Goal: Information Seeking & Learning: Learn about a topic

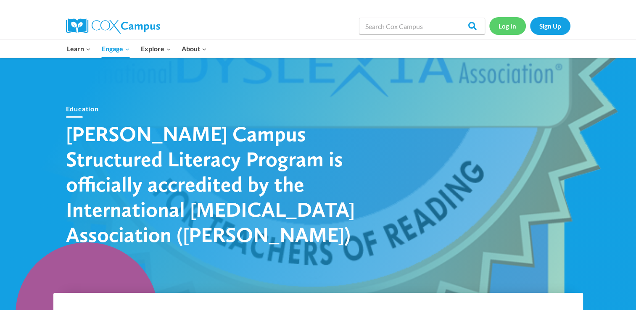
click at [518, 31] on link "Log In" at bounding box center [507, 25] width 37 height 17
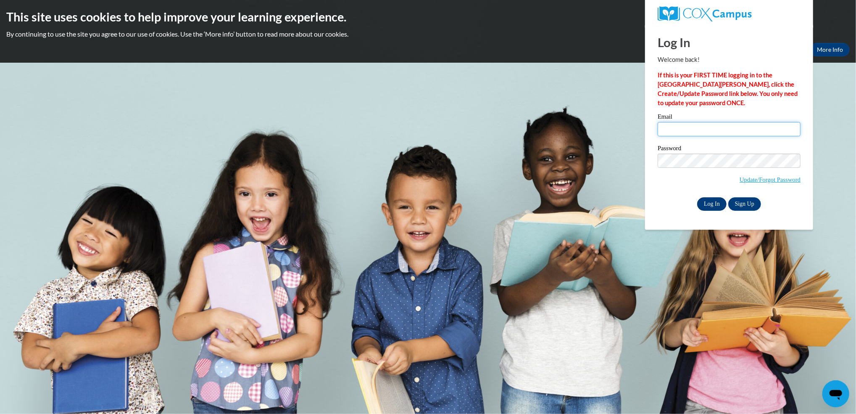
type input "yogayogurt@hotmail.com"
click at [707, 205] on input "Log In" at bounding box center [711, 203] width 29 height 13
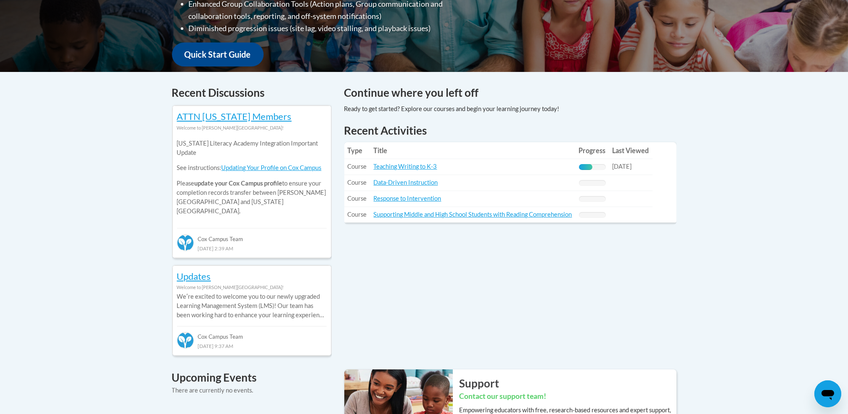
scroll to position [288, 0]
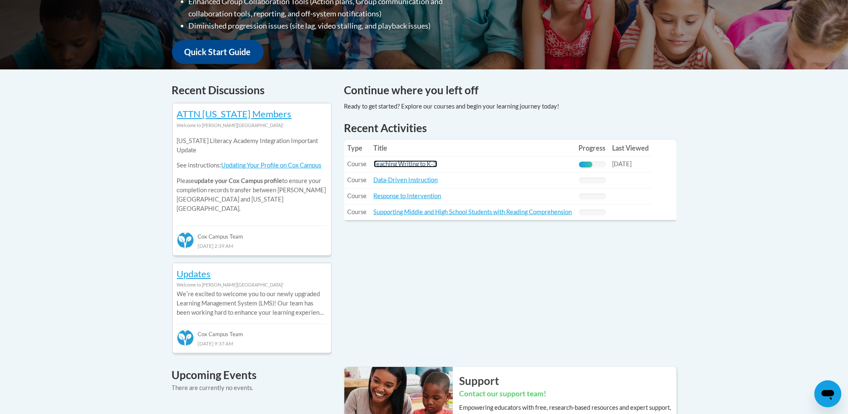
click at [399, 162] on link "Teaching Writing to K-3" at bounding box center [405, 163] width 63 height 7
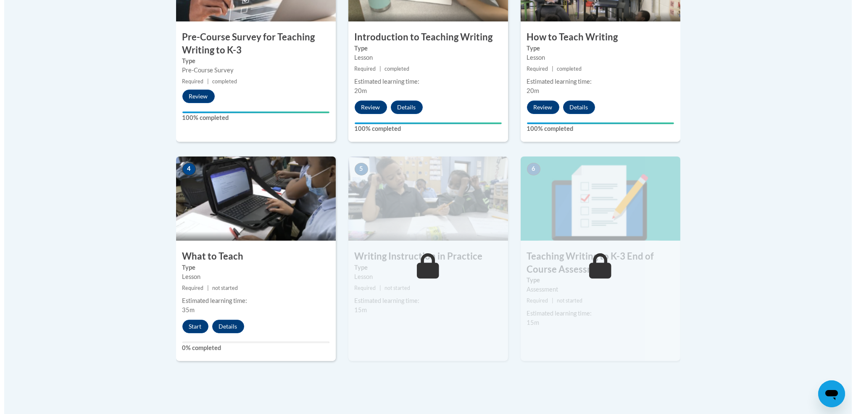
scroll to position [350, 0]
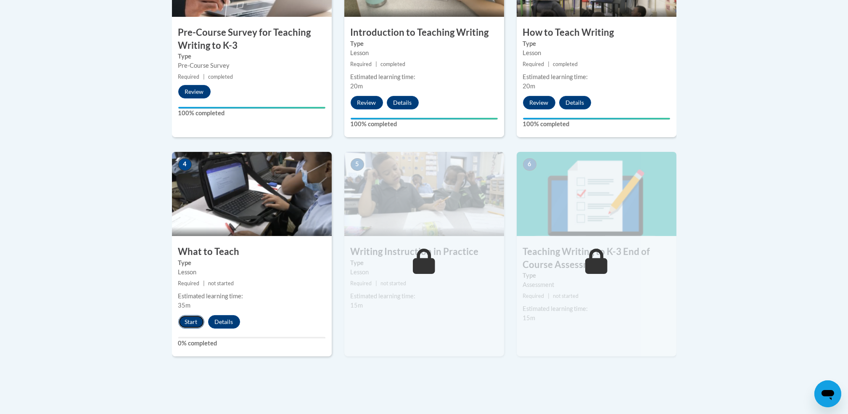
click at [184, 322] on button "Start" at bounding box center [191, 321] width 26 height 13
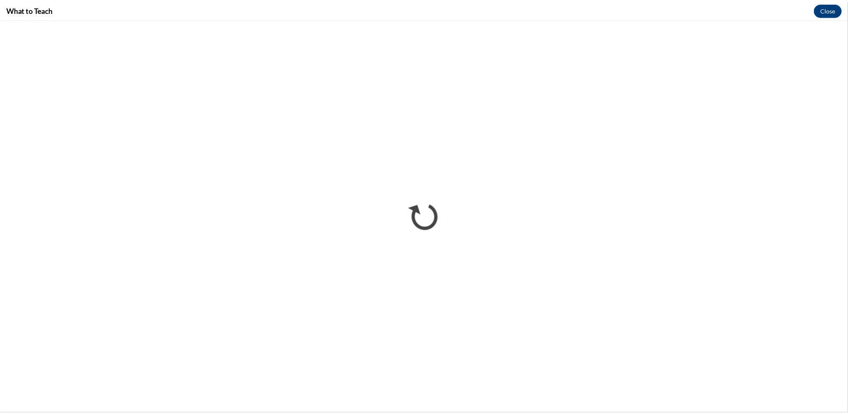
scroll to position [0, 0]
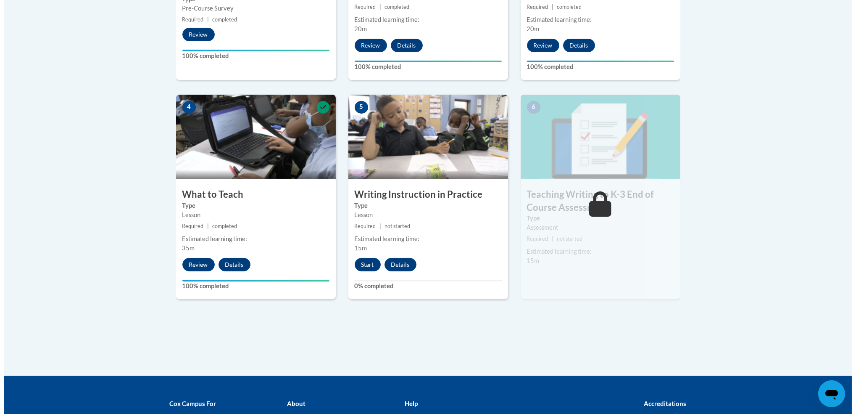
scroll to position [410, 0]
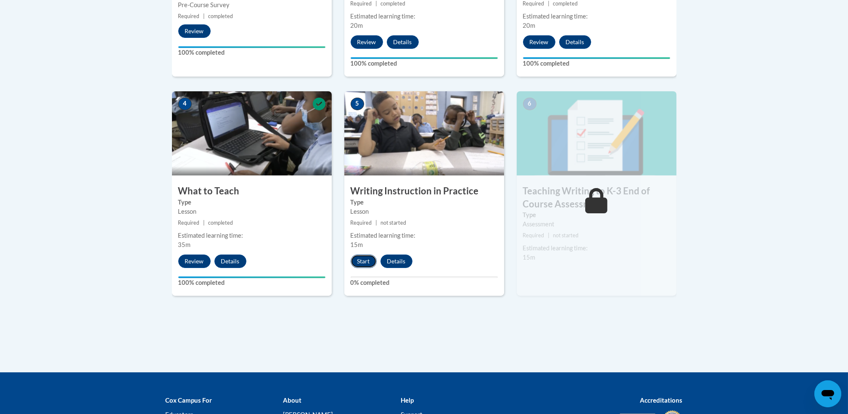
click at [358, 263] on button "Start" at bounding box center [364, 260] width 26 height 13
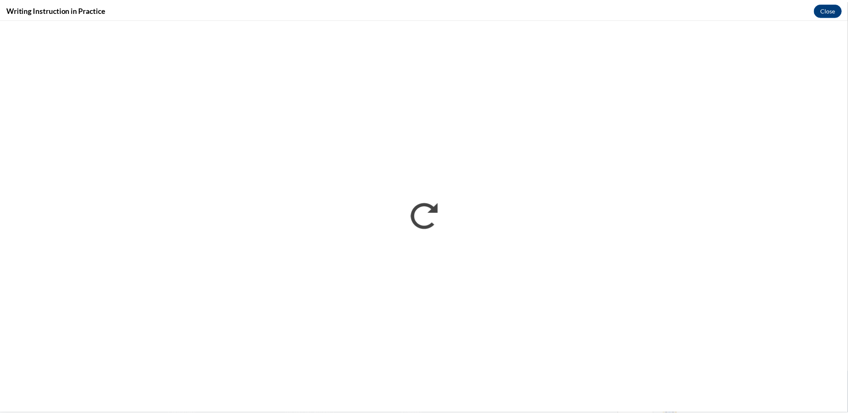
scroll to position [0, 0]
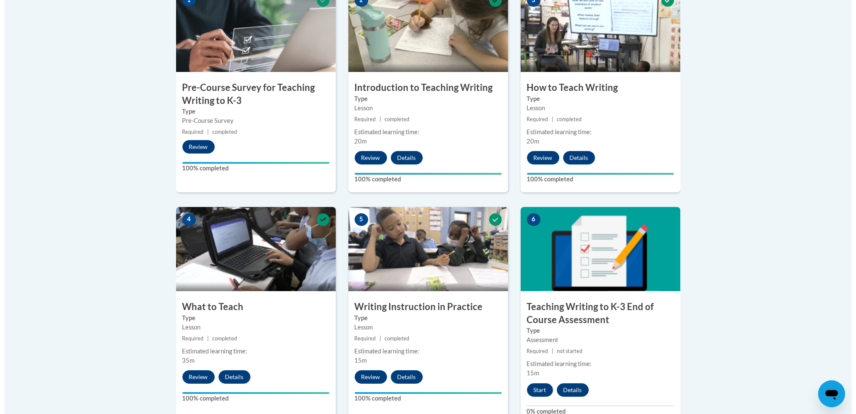
scroll to position [407, 0]
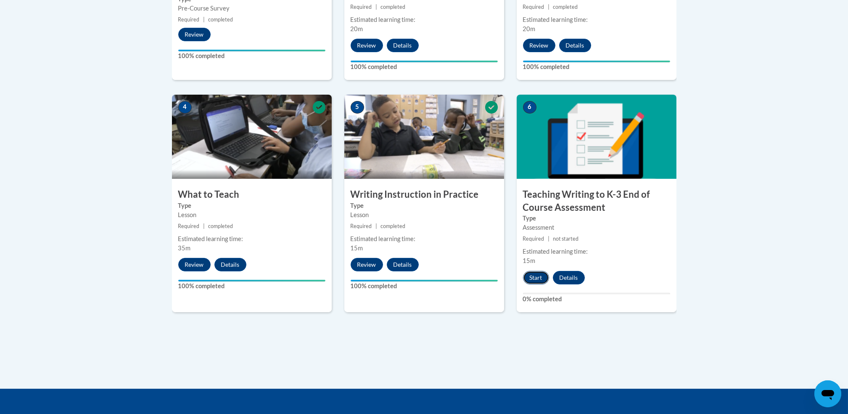
click at [539, 280] on button "Start" at bounding box center [536, 277] width 26 height 13
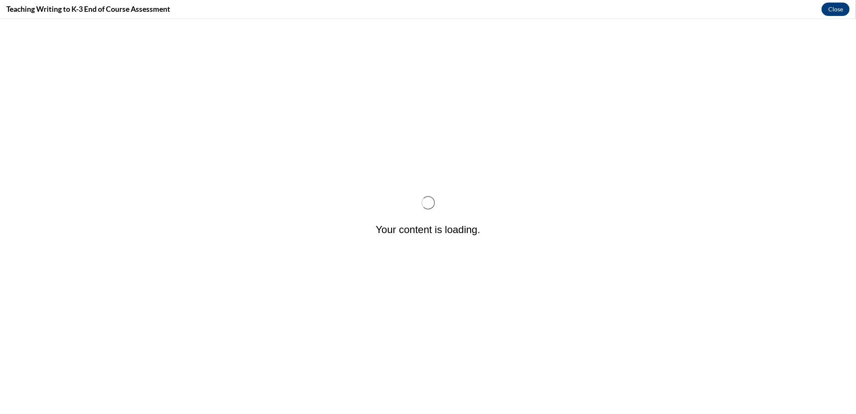
scroll to position [0, 0]
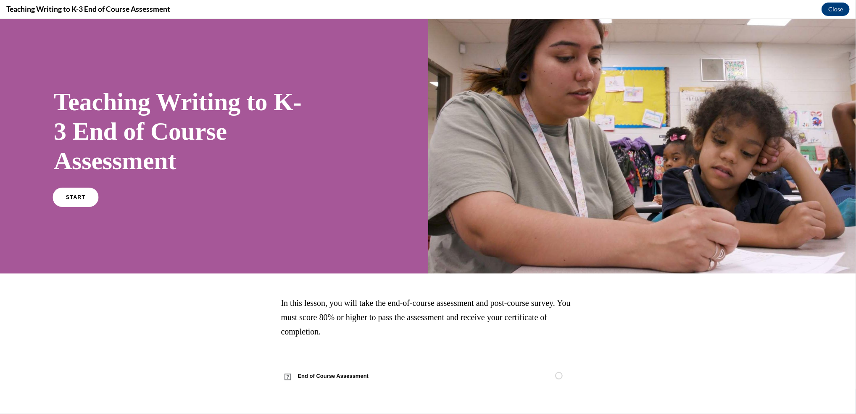
click at [79, 193] on link "START" at bounding box center [76, 197] width 46 height 19
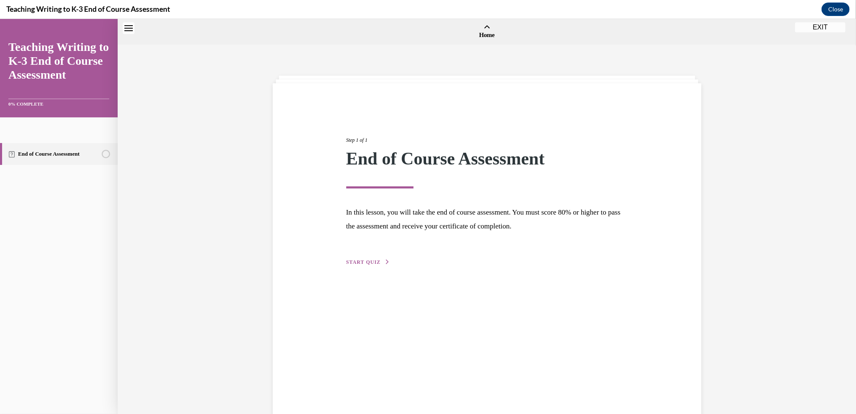
scroll to position [26, 0]
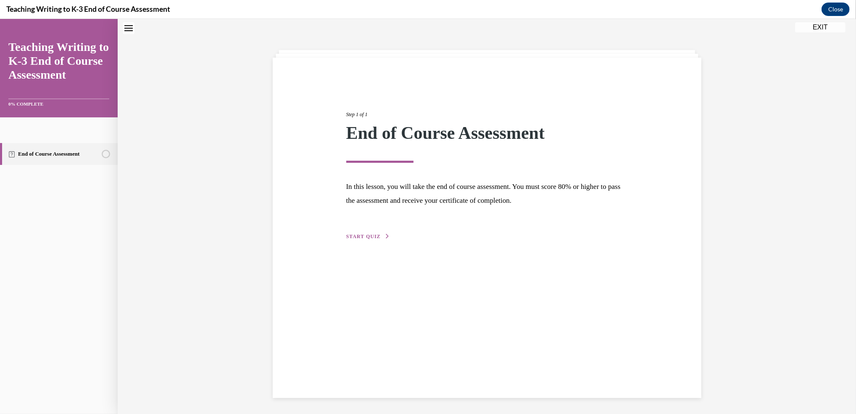
click at [355, 236] on span "START QUIZ" at bounding box center [363, 236] width 34 height 6
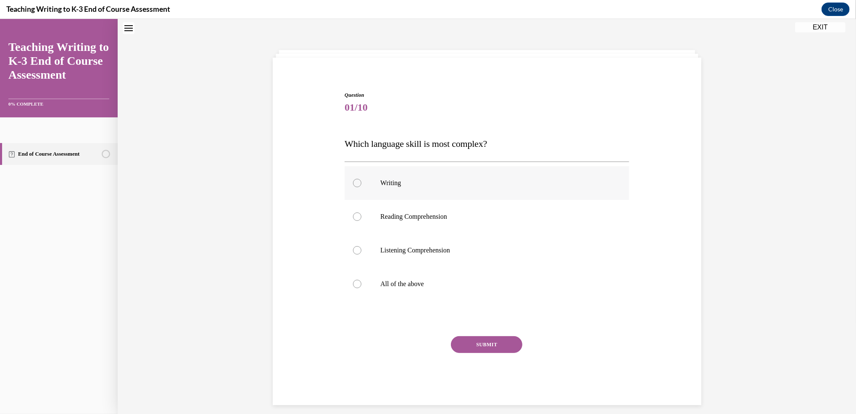
click at [350, 177] on label "Writing" at bounding box center [487, 183] width 285 height 34
click at [353, 179] on input "Writing" at bounding box center [357, 183] width 8 height 8
radio input "true"
click at [503, 347] on button "SUBMIT" at bounding box center [486, 344] width 71 height 17
click at [346, 283] on label "All of the above" at bounding box center [487, 284] width 285 height 34
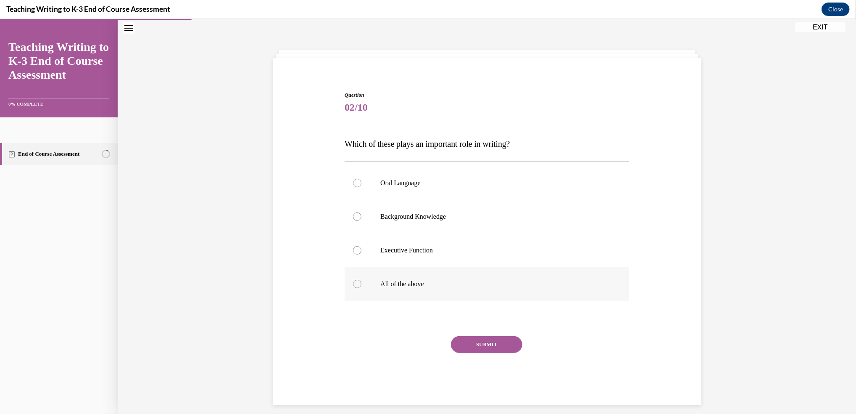
click at [353, 283] on input "All of the above" at bounding box center [357, 284] width 8 height 8
radio input "true"
click at [461, 343] on button "SUBMIT" at bounding box center [486, 344] width 71 height 17
click at [354, 276] on label "Outlining" at bounding box center [487, 282] width 285 height 34
click at [354, 278] on input "Outlining" at bounding box center [357, 282] width 8 height 8
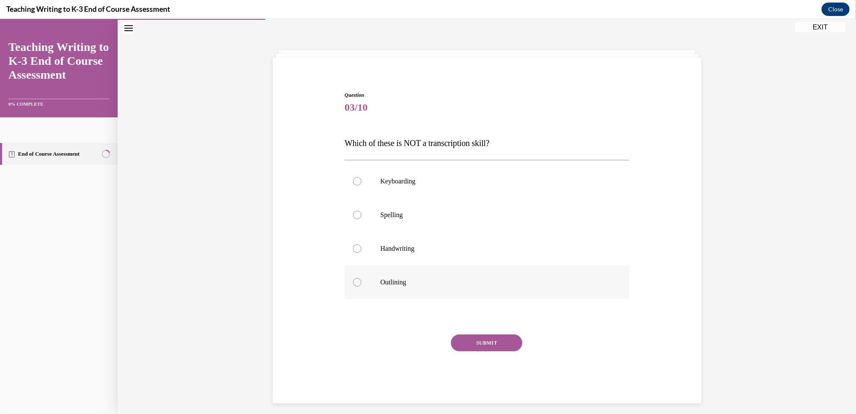
radio input "true"
click at [481, 342] on button "SUBMIT" at bounding box center [486, 342] width 71 height 17
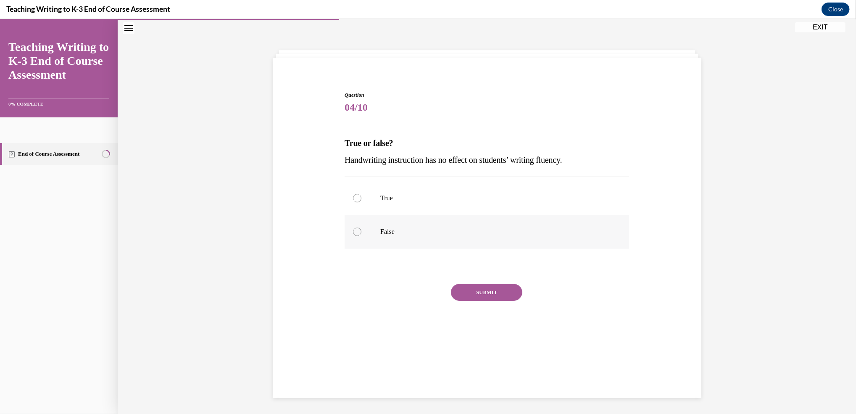
scroll to position [26, 0]
click at [353, 230] on div at bounding box center [357, 231] width 8 height 8
click at [353, 230] on input "False" at bounding box center [357, 231] width 8 height 8
radio input "true"
click at [353, 193] on input "True" at bounding box center [357, 197] width 8 height 8
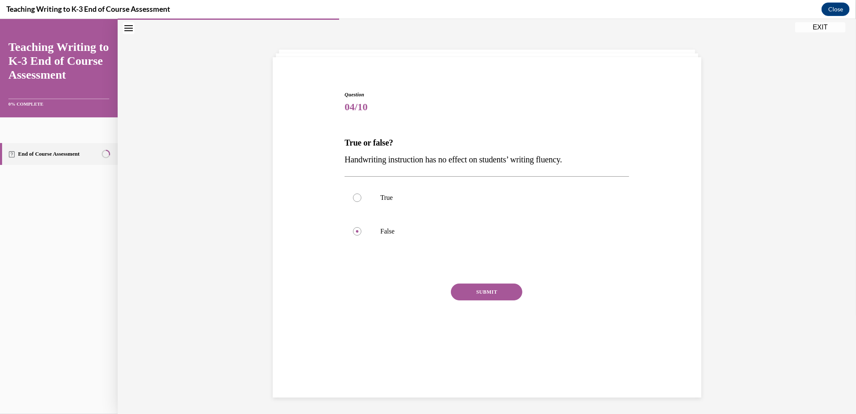
radio input "true"
click at [353, 227] on input "False" at bounding box center [357, 231] width 8 height 8
radio input "true"
click at [353, 193] on input "True" at bounding box center [357, 197] width 8 height 8
radio input "true"
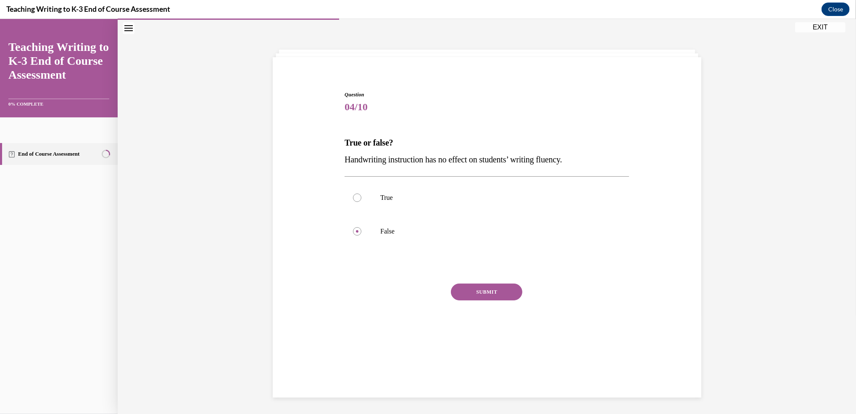
click at [353, 227] on input "False" at bounding box center [357, 231] width 8 height 8
radio input "true"
click at [353, 193] on input "True" at bounding box center [357, 197] width 8 height 8
radio input "true"
click at [353, 227] on input "False" at bounding box center [357, 231] width 8 height 8
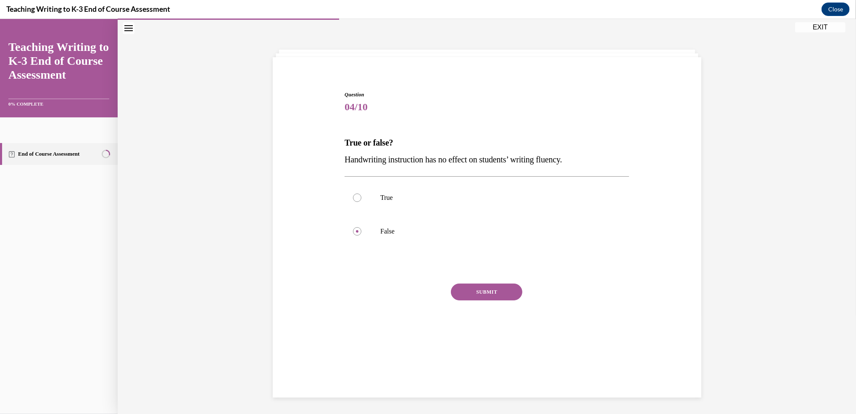
radio input "true"
click at [353, 193] on input "True" at bounding box center [357, 197] width 8 height 8
radio input "true"
click at [353, 227] on input "False" at bounding box center [357, 231] width 8 height 8
radio input "true"
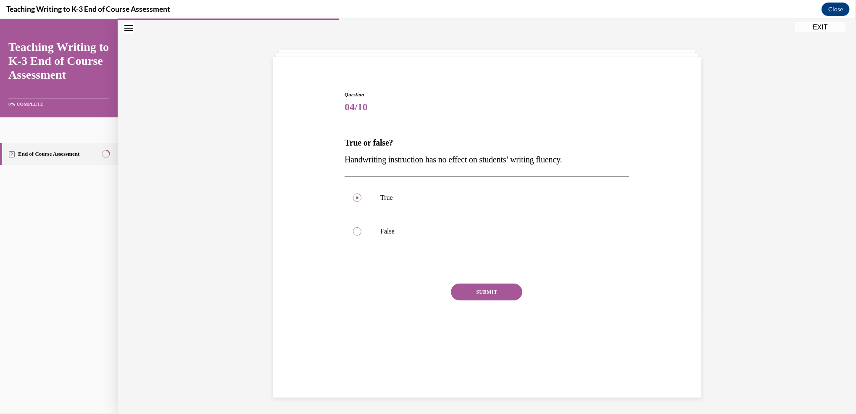
click at [353, 193] on input "True" at bounding box center [357, 197] width 8 height 8
radio input "true"
click at [353, 227] on input "False" at bounding box center [357, 231] width 8 height 8
radio input "true"
click at [353, 193] on input "True" at bounding box center [357, 197] width 8 height 8
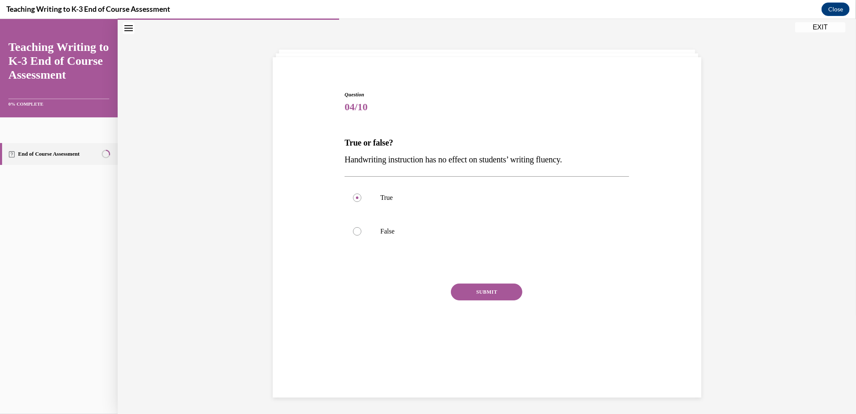
radio input "true"
click at [353, 227] on input "False" at bounding box center [357, 231] width 8 height 8
radio input "true"
click at [353, 193] on input "True" at bounding box center [357, 197] width 8 height 8
radio input "true"
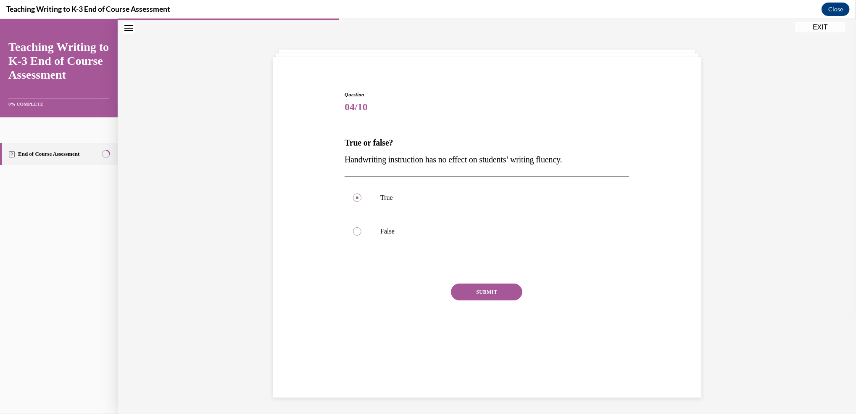
click at [353, 227] on input "False" at bounding box center [357, 231] width 8 height 8
radio input "true"
click at [353, 193] on input "True" at bounding box center [357, 197] width 8 height 8
radio input "true"
click at [353, 227] on input "False" at bounding box center [357, 231] width 8 height 8
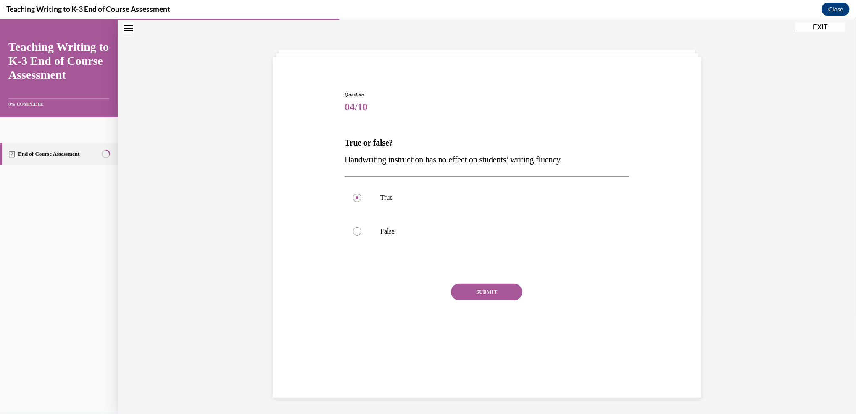
radio input "true"
click at [353, 193] on input "True" at bounding box center [357, 197] width 8 height 8
radio input "true"
click at [353, 227] on input "False" at bounding box center [357, 231] width 8 height 8
radio input "true"
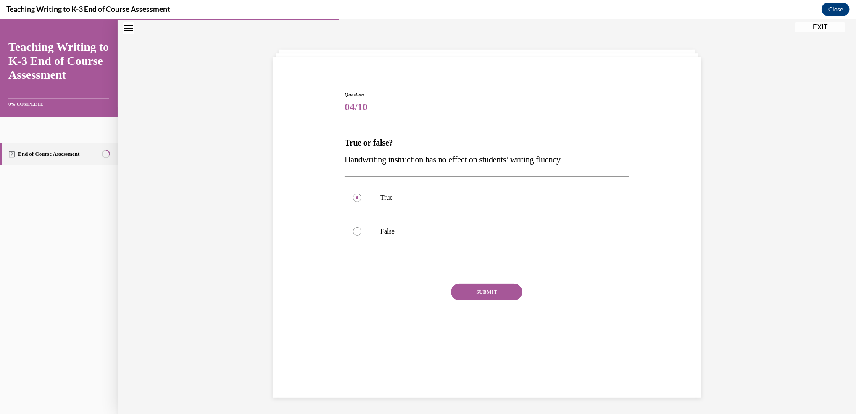
click at [353, 193] on input "True" at bounding box center [357, 197] width 8 height 8
radio input "true"
click at [353, 227] on input "False" at bounding box center [357, 231] width 8 height 8
radio input "true"
click at [353, 193] on input "True" at bounding box center [357, 197] width 8 height 8
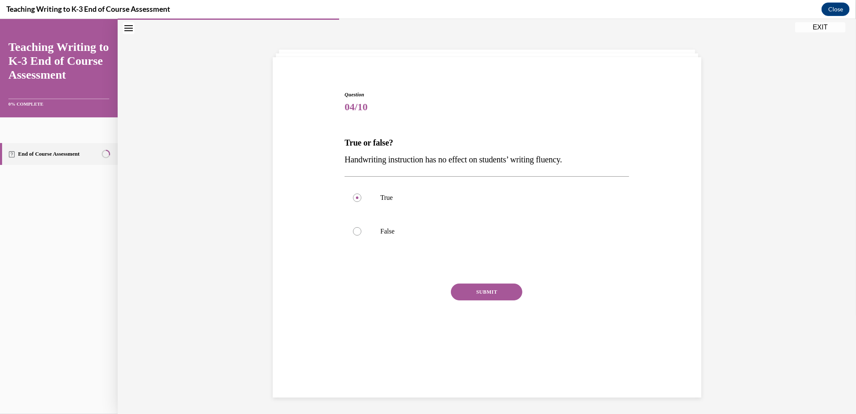
radio input "true"
click at [353, 227] on input "False" at bounding box center [357, 231] width 8 height 8
radio input "true"
click at [353, 193] on input "True" at bounding box center [357, 197] width 8 height 8
radio input "true"
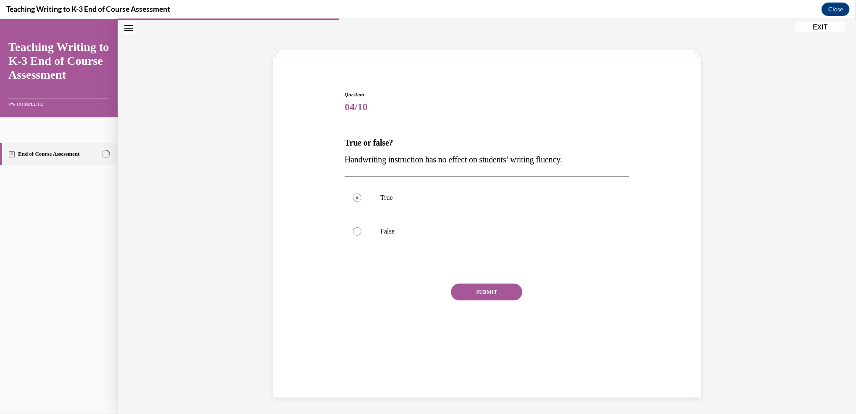
click at [353, 227] on input "False" at bounding box center [357, 231] width 8 height 8
radio input "true"
click at [353, 193] on input "True" at bounding box center [357, 197] width 8 height 8
radio input "true"
click at [353, 227] on input "False" at bounding box center [357, 231] width 8 height 8
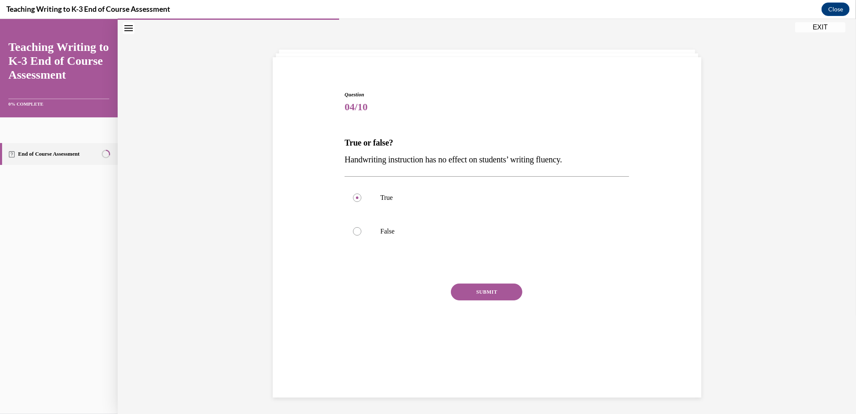
radio input "true"
click at [353, 193] on input "True" at bounding box center [357, 197] width 8 height 8
radio input "true"
click at [353, 227] on input "False" at bounding box center [357, 231] width 8 height 8
radio input "true"
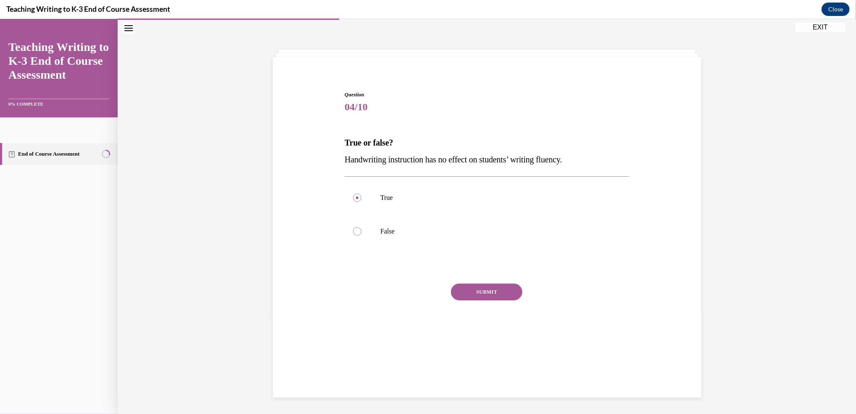
click at [353, 193] on input "True" at bounding box center [357, 197] width 8 height 8
radio input "true"
click at [353, 227] on input "False" at bounding box center [357, 231] width 8 height 8
radio input "true"
click at [353, 193] on input "True" at bounding box center [357, 197] width 8 height 8
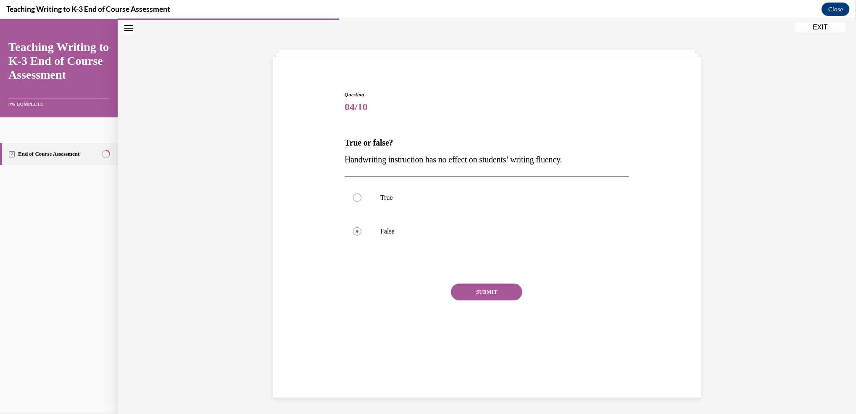
radio input "true"
click at [353, 227] on input "False" at bounding box center [357, 231] width 8 height 8
radio input "true"
click at [353, 193] on input "True" at bounding box center [357, 197] width 8 height 8
radio input "true"
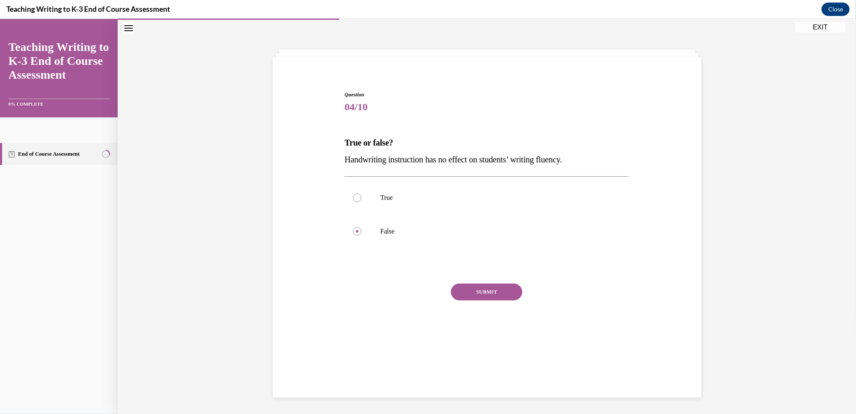
click at [353, 227] on input "False" at bounding box center [357, 231] width 8 height 8
radio input "true"
click at [353, 193] on input "True" at bounding box center [357, 197] width 8 height 8
radio input "true"
click at [353, 227] on input "False" at bounding box center [357, 231] width 8 height 8
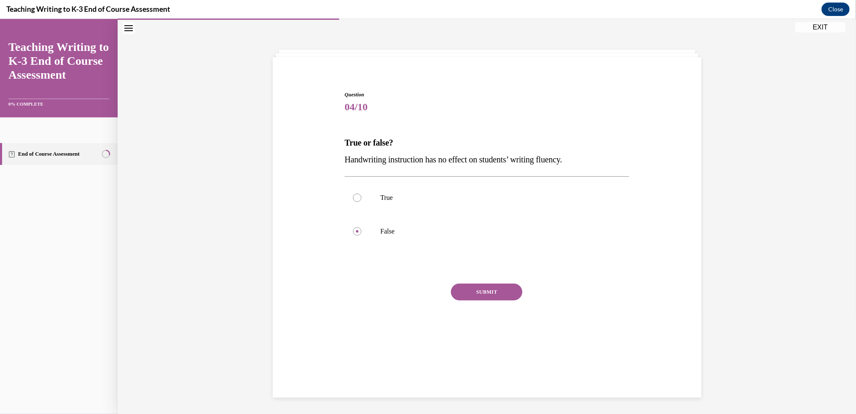
radio input "true"
click at [353, 193] on input "True" at bounding box center [357, 197] width 8 height 8
radio input "true"
click at [353, 227] on input "False" at bounding box center [357, 231] width 8 height 8
radio input "true"
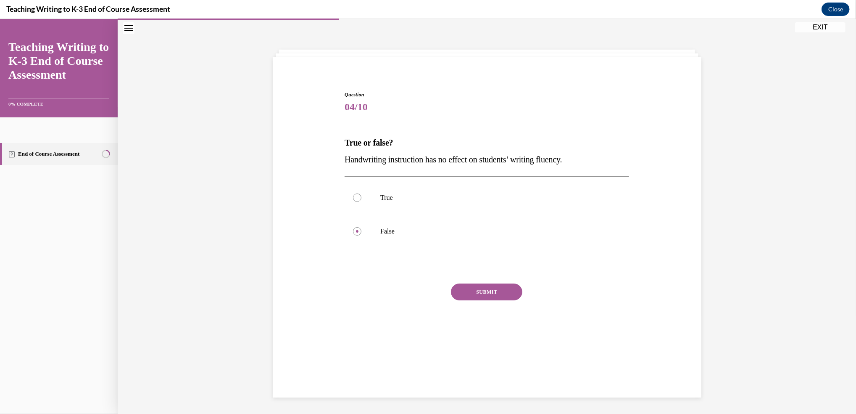
click at [353, 193] on input "True" at bounding box center [357, 197] width 8 height 8
radio input "true"
click at [353, 227] on input "False" at bounding box center [357, 231] width 8 height 8
radio input "true"
click at [353, 193] on input "True" at bounding box center [357, 197] width 8 height 8
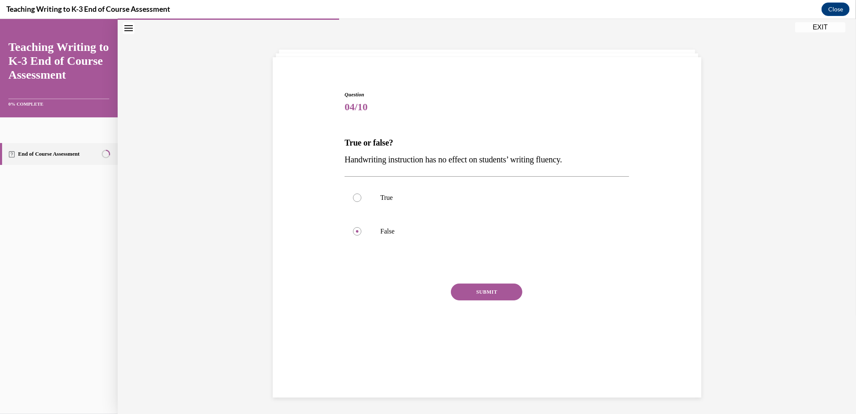
radio input "true"
click at [353, 227] on input "False" at bounding box center [357, 231] width 8 height 8
radio input "true"
click at [353, 193] on input "True" at bounding box center [357, 197] width 8 height 8
radio input "true"
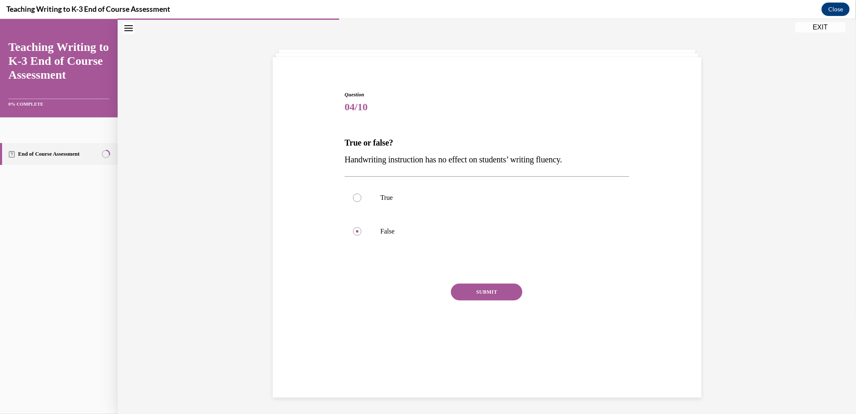
click at [353, 227] on input "False" at bounding box center [357, 231] width 8 height 8
radio input "true"
click at [500, 291] on button "SUBMIT" at bounding box center [486, 291] width 71 height 17
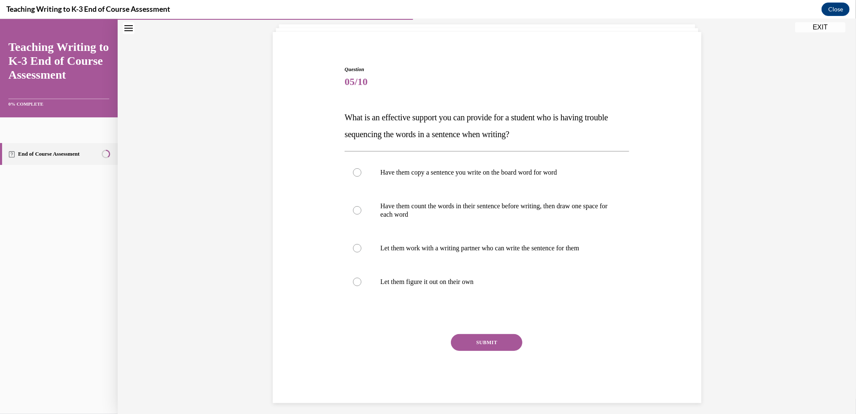
scroll to position [57, 0]
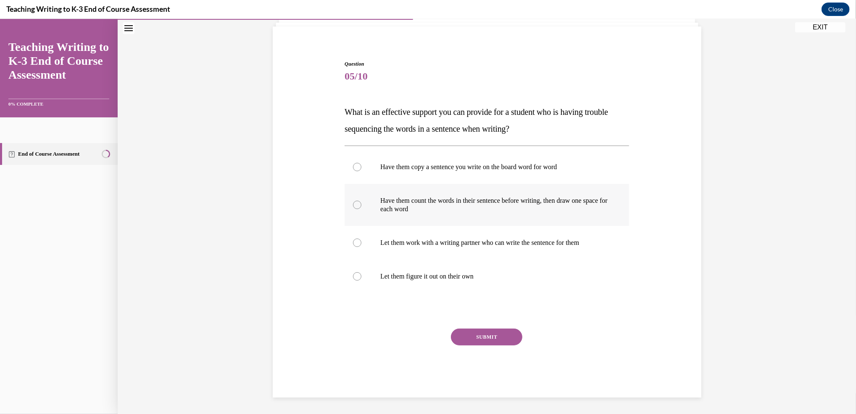
click at [371, 196] on label "Have them count the words in their sentence before writing, then draw one space…" at bounding box center [487, 205] width 285 height 42
click at [362, 201] on input "Have them count the words in their sentence before writing, then draw one space…" at bounding box center [357, 205] width 8 height 8
radio input "true"
click at [484, 335] on button "SUBMIT" at bounding box center [486, 336] width 71 height 17
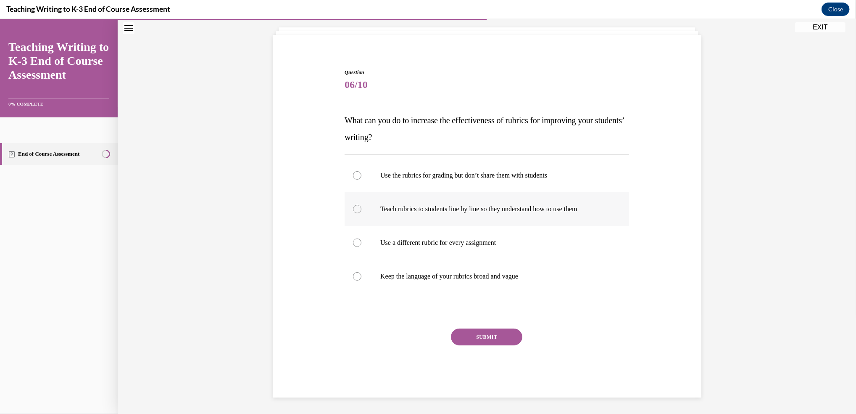
click at [354, 207] on div at bounding box center [357, 209] width 8 height 8
click at [354, 207] on input "Teach rubrics to students line by line so they understand how to use them" at bounding box center [357, 209] width 8 height 8
radio input "true"
click at [495, 334] on button "SUBMIT" at bounding box center [486, 336] width 71 height 17
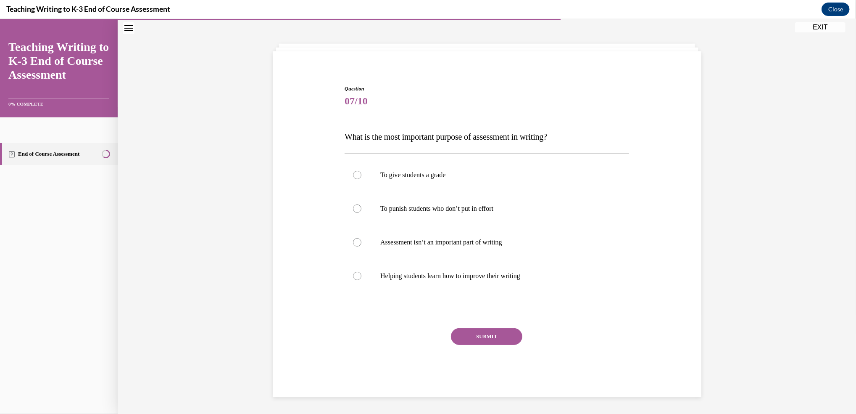
scroll to position [32, 0]
click at [365, 276] on label "Helping students learn how to improve their writing" at bounding box center [487, 276] width 285 height 34
click at [362, 276] on input "Helping students learn how to improve their writing" at bounding box center [357, 276] width 8 height 8
radio input "true"
click at [500, 329] on button "SUBMIT" at bounding box center [486, 336] width 71 height 17
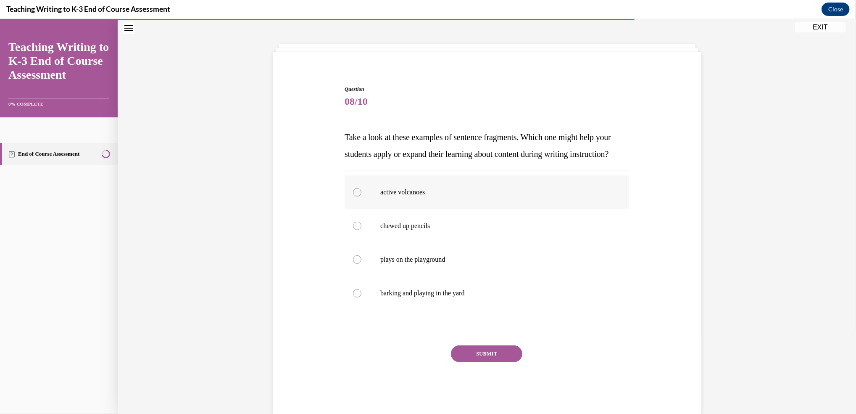
click at [353, 196] on div at bounding box center [357, 192] width 8 height 8
click at [353, 196] on input "active volcanoes" at bounding box center [357, 192] width 8 height 8
radio input "true"
click at [486, 362] on button "SUBMIT" at bounding box center [486, 353] width 71 height 17
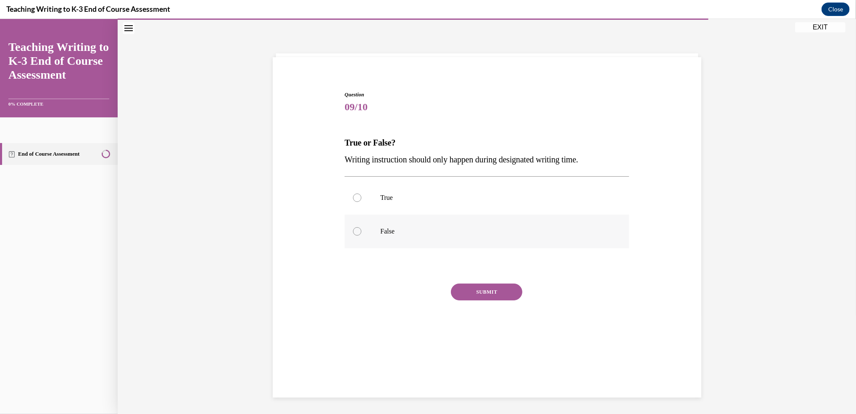
click at [349, 228] on label "False" at bounding box center [487, 231] width 285 height 34
click at [353, 228] on input "False" at bounding box center [357, 231] width 8 height 8
radio input "true"
click at [473, 286] on button "SUBMIT" at bounding box center [486, 291] width 71 height 17
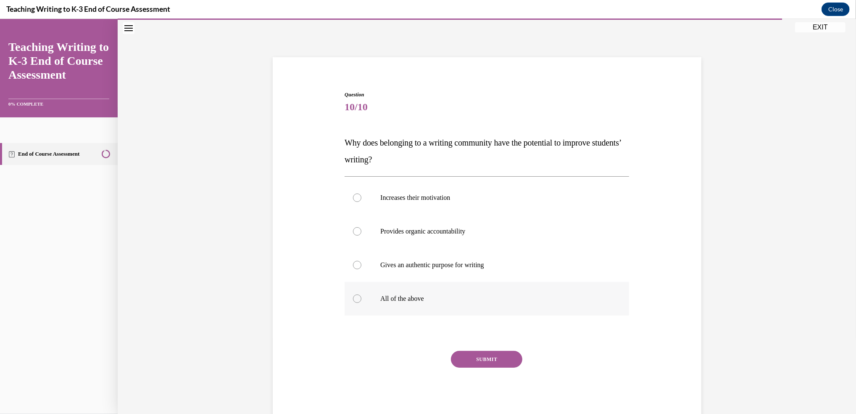
click at [353, 300] on div at bounding box center [357, 298] width 8 height 8
click at [353, 300] on input "All of the above" at bounding box center [357, 298] width 8 height 8
radio input "true"
click at [478, 355] on button "SUBMIT" at bounding box center [486, 359] width 71 height 17
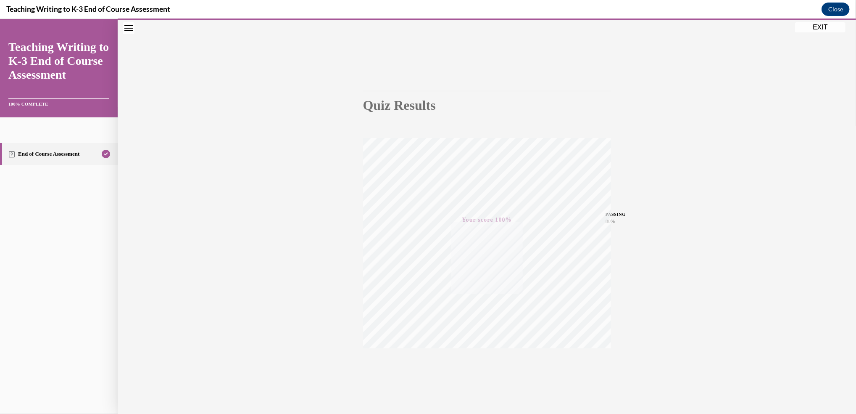
scroll to position [36, 0]
click at [828, 28] on button "EXIT" at bounding box center [820, 27] width 50 height 10
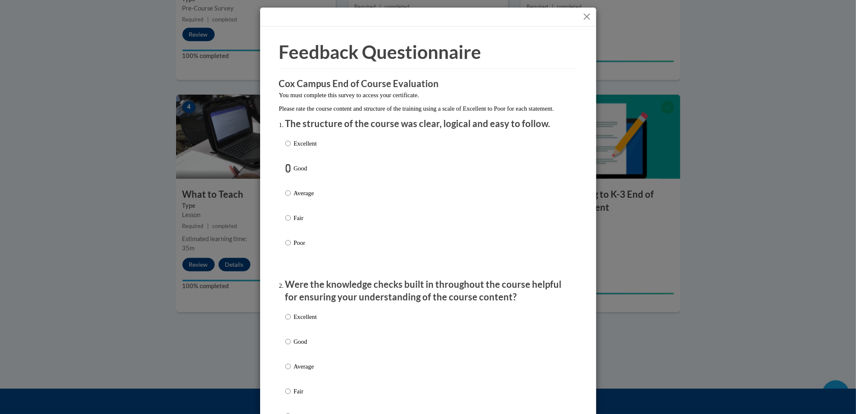
click at [285, 173] on input "Good" at bounding box center [287, 168] width 5 height 9
radio input "true"
click at [480, 294] on p "Were the knowledge checks built in throughout the course helpful for ensuring y…" at bounding box center [428, 291] width 286 height 26
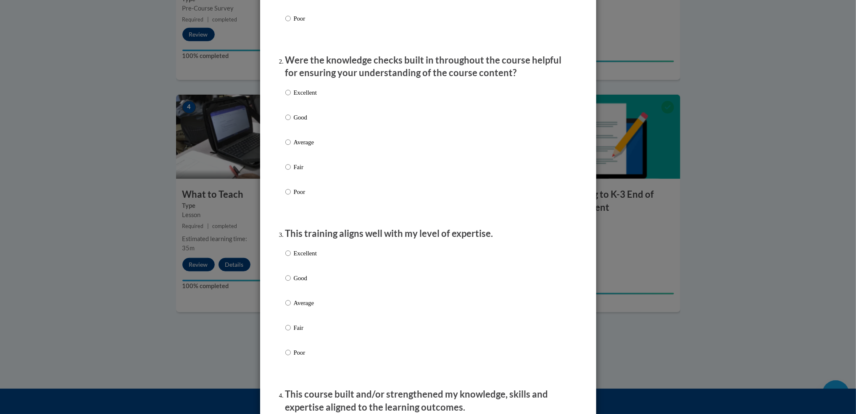
scroll to position [246, 0]
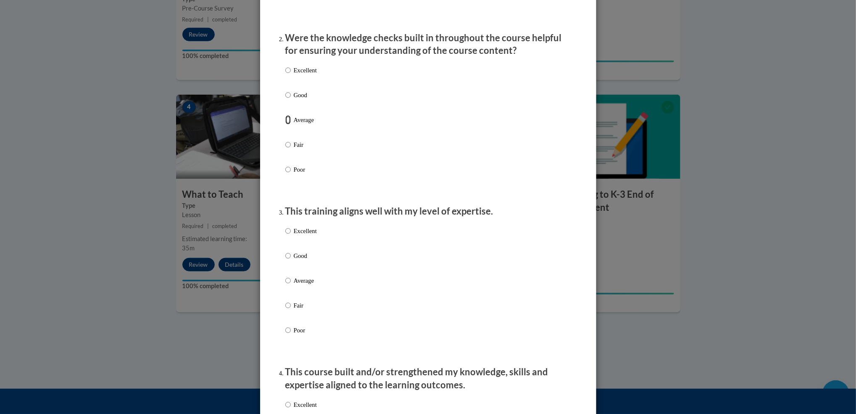
click at [285, 124] on input "Average" at bounding box center [287, 119] width 5 height 9
radio input "true"
click at [285, 260] on input "Good" at bounding box center [287, 255] width 5 height 9
radio input "true"
click at [396, 286] on div "Excellent Good Average Fair Poor" at bounding box center [428, 290] width 286 height 137
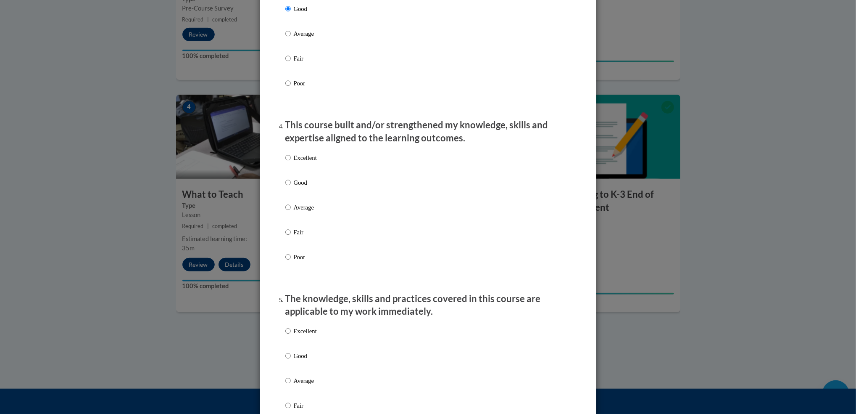
scroll to position [515, 0]
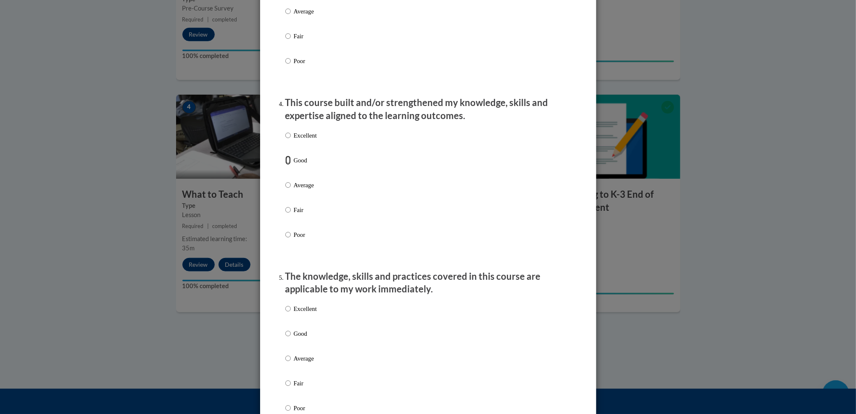
click at [285, 165] on input "Good" at bounding box center [287, 160] width 5 height 9
radio input "true"
click at [285, 338] on input "Good" at bounding box center [287, 333] width 5 height 9
radio input "true"
click at [285, 354] on input "Average" at bounding box center [287, 358] width 5 height 9
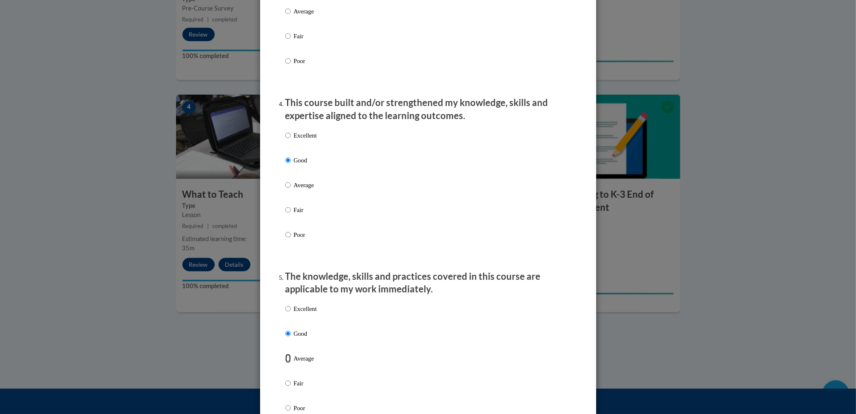
radio input "true"
click at [285, 338] on input "Good" at bounding box center [287, 333] width 5 height 9
radio input "true"
click at [413, 347] on div "Excellent Good Average Fair Poor" at bounding box center [428, 368] width 286 height 137
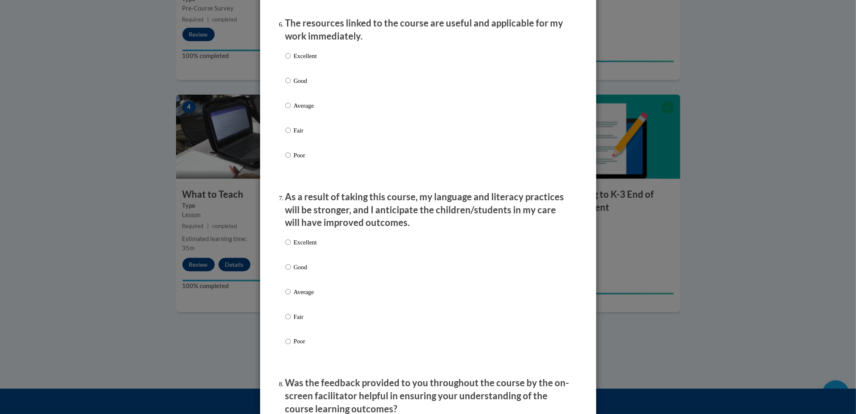
scroll to position [964, 0]
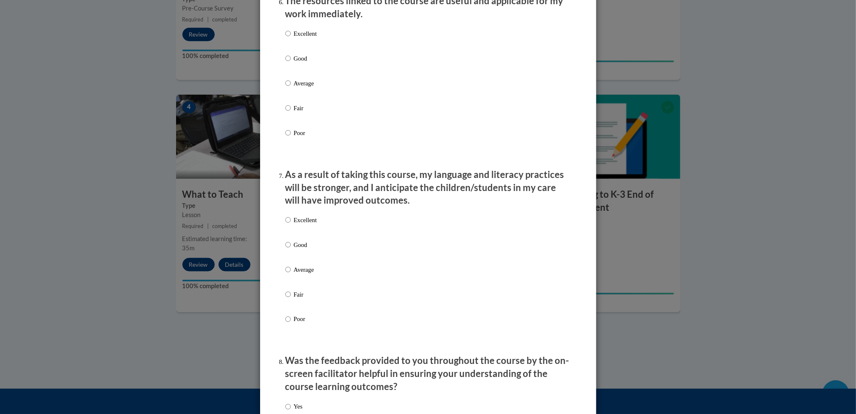
click at [286, 40] on label "Excellent" at bounding box center [301, 40] width 32 height 23
click at [286, 38] on input "Excellent" at bounding box center [287, 33] width 5 height 9
radio input "true"
click at [285, 249] on input "Good" at bounding box center [287, 244] width 5 height 9
radio input "true"
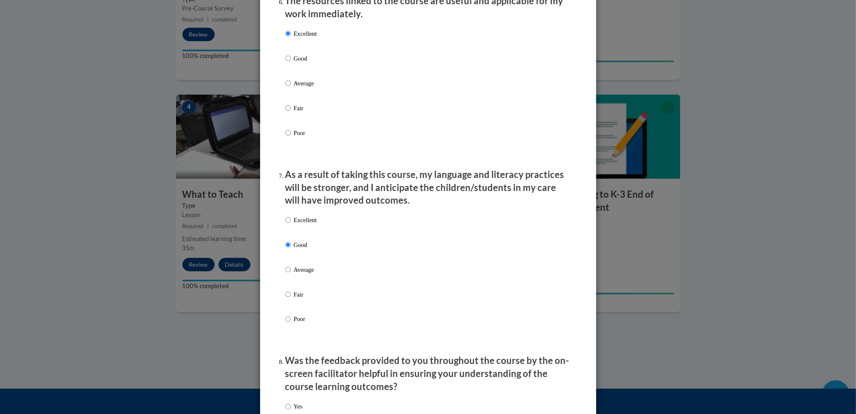
click at [357, 321] on div "Excellent Good Average Fair Poor" at bounding box center [428, 279] width 286 height 137
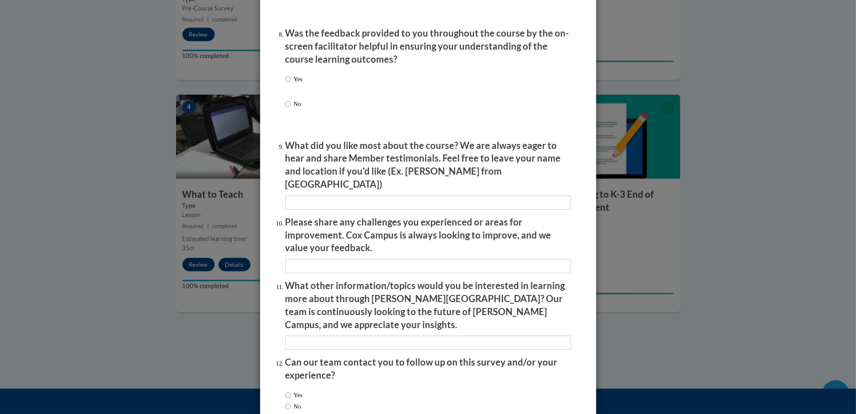
scroll to position [1300, 0]
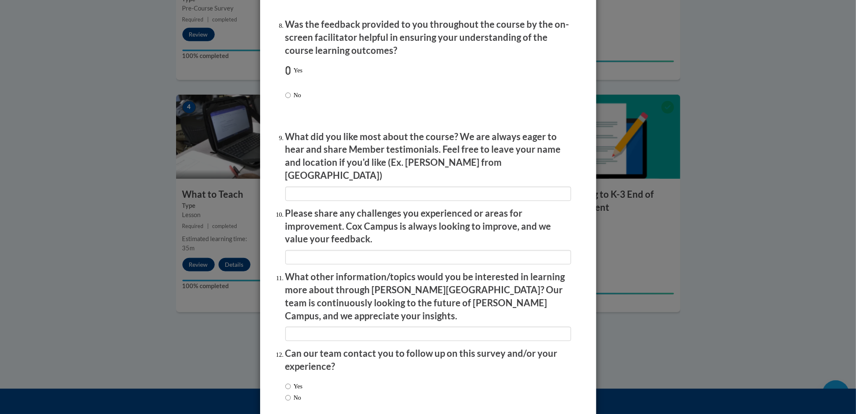
click at [285, 75] on input "Yes" at bounding box center [287, 70] width 5 height 9
radio input "true"
